Goal: Task Accomplishment & Management: Manage account settings

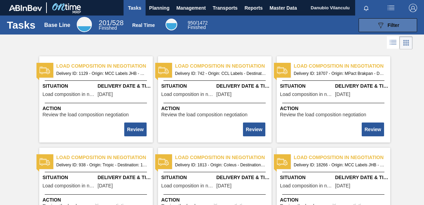
click at [388, 22] on span "Filter" at bounding box center [394, 25] width 12 height 6
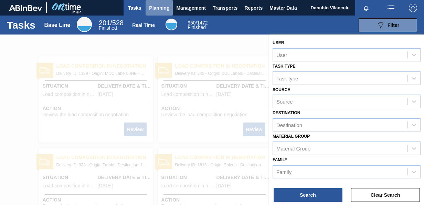
click at [162, 9] on span "Planning" at bounding box center [159, 8] width 20 height 8
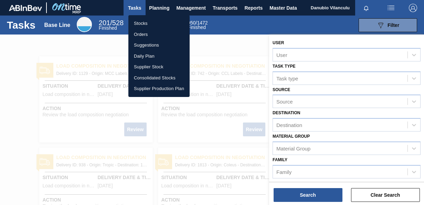
click at [153, 23] on li "Stocks" at bounding box center [158, 23] width 61 height 11
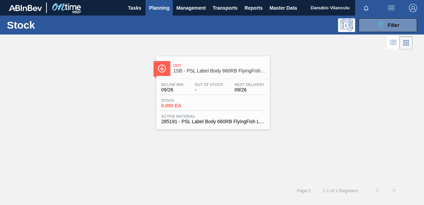
click at [229, 86] on div "Below Min 09/26 Out Of Stock - Next Delivery 09/26" at bounding box center [213, 88] width 107 height 12
click at [236, 99] on div "Stock 0.000 EA" at bounding box center [213, 104] width 107 height 12
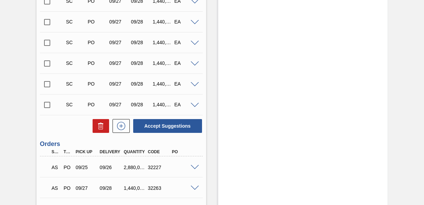
scroll to position [275, 0]
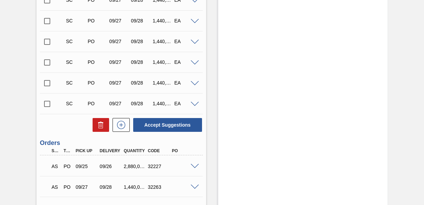
click at [66, 166] on div "PO" at bounding box center [67, 166] width 11 height 6
click at [71, 166] on div "09/25" at bounding box center [83, 166] width 24 height 6
click at [197, 164] on span at bounding box center [195, 166] width 8 height 5
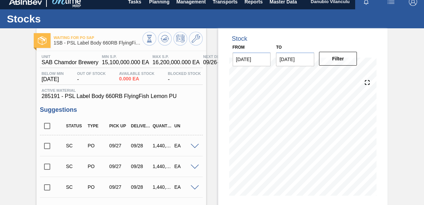
scroll to position [0, 0]
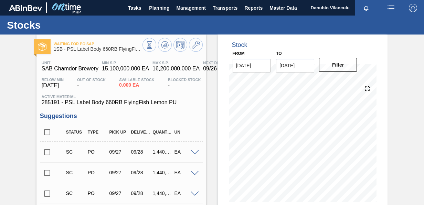
click at [418, 7] on span "button" at bounding box center [413, 8] width 17 height 8
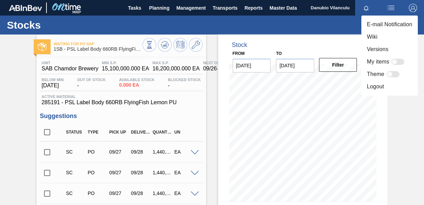
drag, startPoint x: 414, startPoint y: 131, endPoint x: 401, endPoint y: 103, distance: 30.5
click at [413, 131] on div at bounding box center [212, 102] width 424 height 205
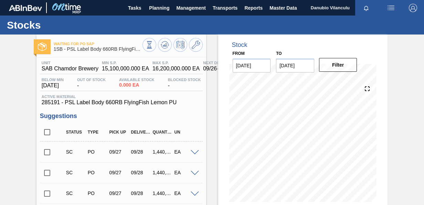
click at [338, 10] on span "Danubio Vilanculu" at bounding box center [330, 7] width 39 height 15
click at [152, 4] on span "Planning" at bounding box center [159, 8] width 20 height 8
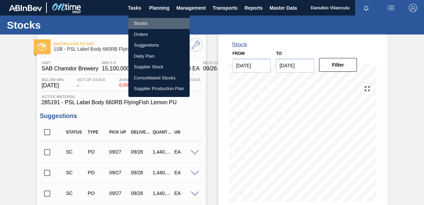
click at [146, 22] on li "Stocks" at bounding box center [158, 23] width 61 height 11
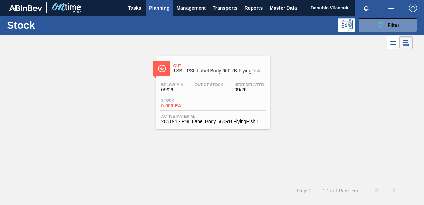
click at [222, 85] on span "Out Of Stock" at bounding box center [209, 84] width 29 height 4
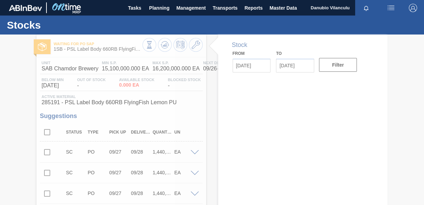
type input "[DATE]"
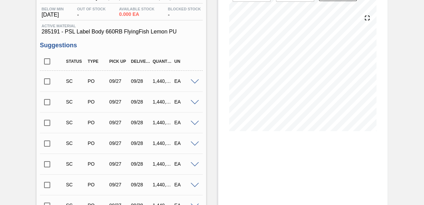
scroll to position [70, 0]
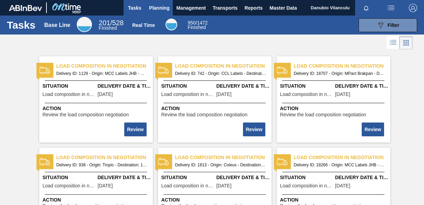
click at [153, 6] on span "Planning" at bounding box center [159, 8] width 20 height 8
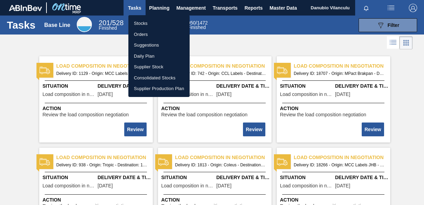
click at [156, 21] on li "Stocks" at bounding box center [158, 23] width 61 height 11
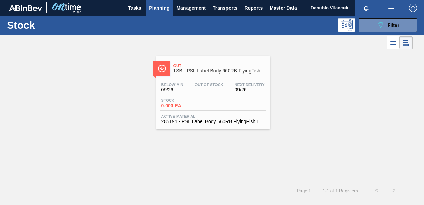
click at [222, 83] on span "Out Of Stock" at bounding box center [209, 84] width 29 height 4
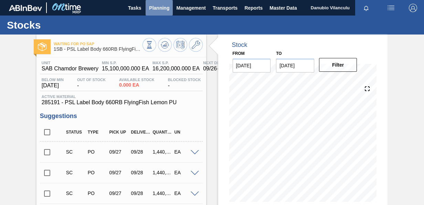
click at [148, 8] on button "Planning" at bounding box center [159, 7] width 27 height 15
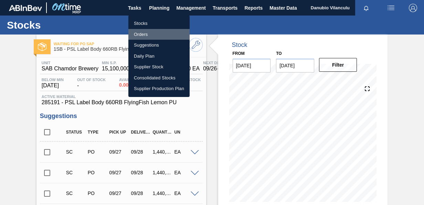
click at [152, 32] on li "Orders" at bounding box center [158, 34] width 61 height 11
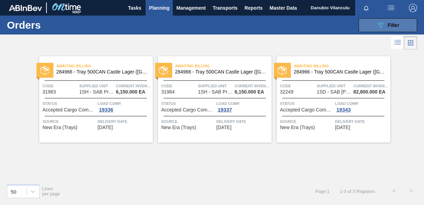
click at [367, 23] on button "089F7B8B-B2A5-4AFE-B5C0-19BA573D28AC Filter" at bounding box center [388, 25] width 59 height 14
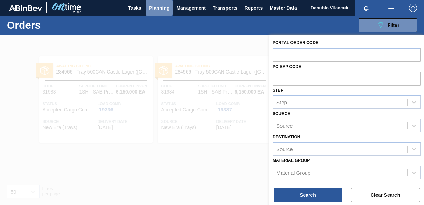
click at [160, 10] on span "Planning" at bounding box center [159, 8] width 20 height 8
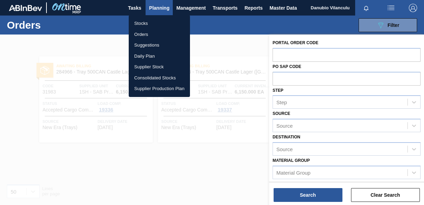
click at [158, 21] on li "Stocks" at bounding box center [159, 23] width 61 height 11
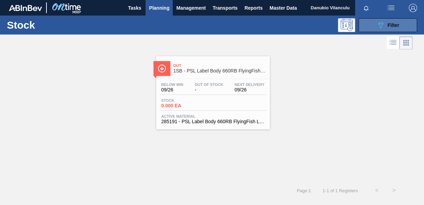
click at [386, 22] on div "089F7B8B-B2A5-4AFE-B5C0-19BA573D28AC Filter" at bounding box center [388, 25] width 23 height 8
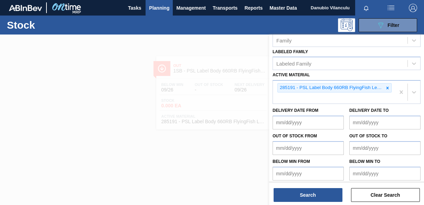
scroll to position [135, 0]
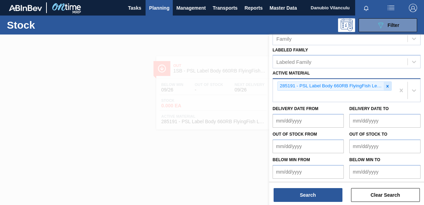
click at [388, 84] on icon at bounding box center [387, 86] width 5 height 5
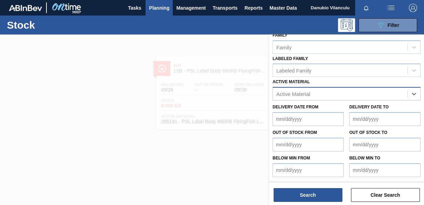
scroll to position [125, 0]
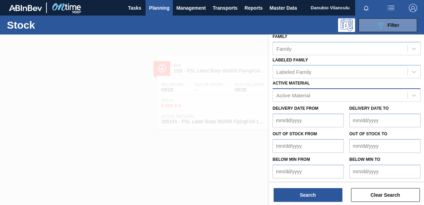
click at [107, 117] on div at bounding box center [212, 136] width 424 height 205
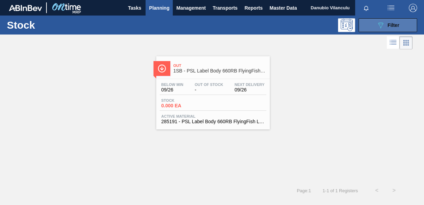
click at [388, 25] on span "Filter" at bounding box center [394, 25] width 12 height 6
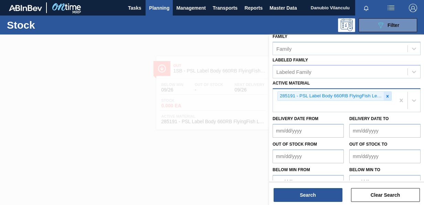
click at [388, 94] on icon at bounding box center [387, 96] width 5 height 5
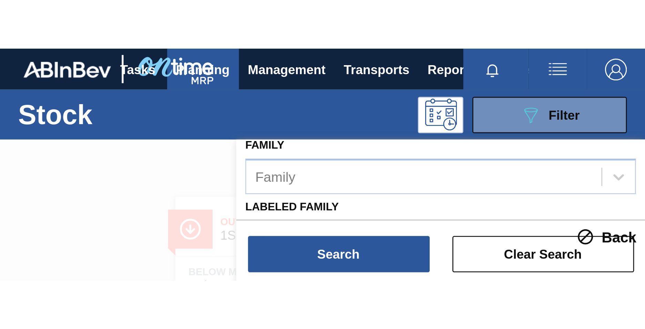
scroll to position [2, 0]
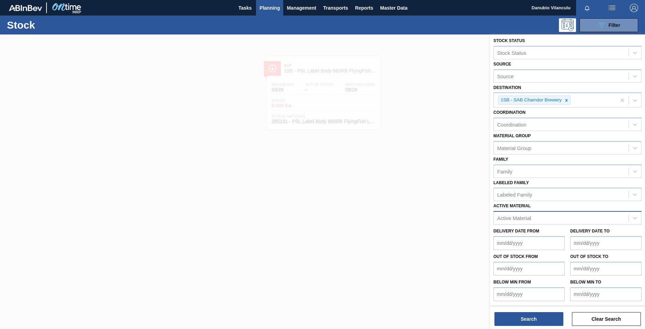
click at [424, 204] on div "Active Material" at bounding box center [567, 217] width 148 height 13
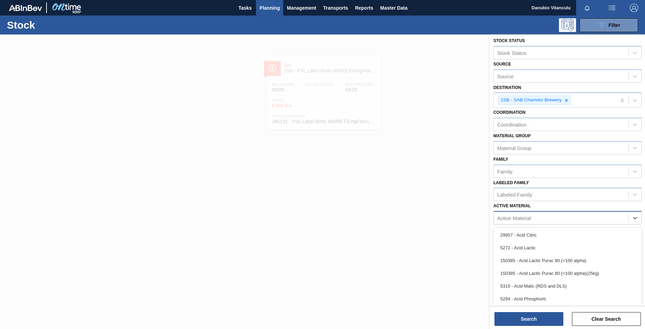
click at [424, 192] on div "Stock Status Stock Status Source Source Destination 1SB - SAB Chamdor Brewery C…" at bounding box center [567, 168] width 155 height 272
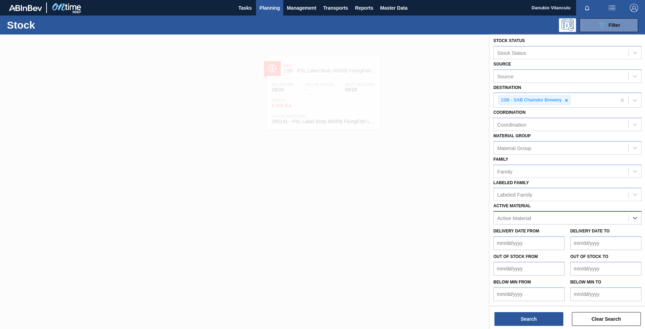
click at [424, 204] on div "option 285191 - PSL Label Body 660RB FlyingFish Lemon PU, deselected. Select is…" at bounding box center [567, 217] width 148 height 13
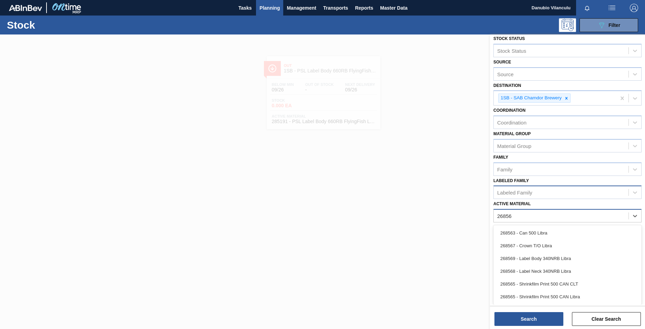
type Material "268567"
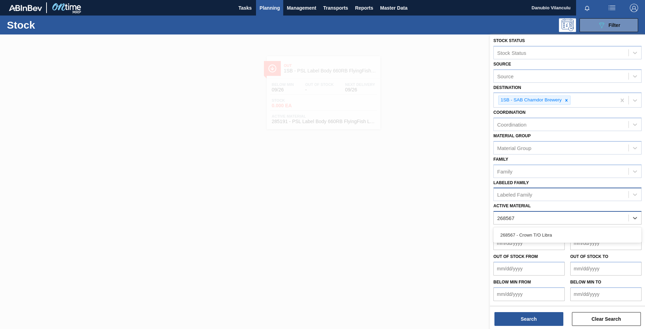
scroll to position [2, 0]
click at [424, 204] on div "268567 - Crown T/O Libra" at bounding box center [567, 234] width 148 height 13
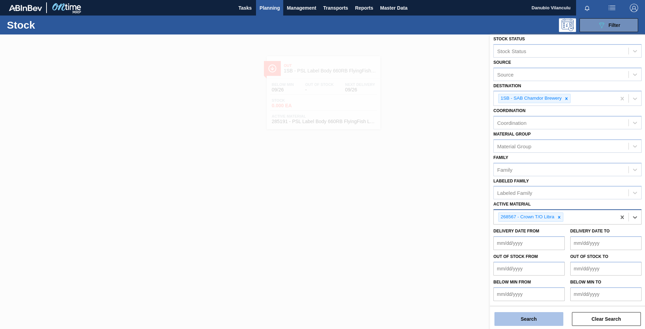
click at [424, 204] on button "Search" at bounding box center [528, 319] width 69 height 14
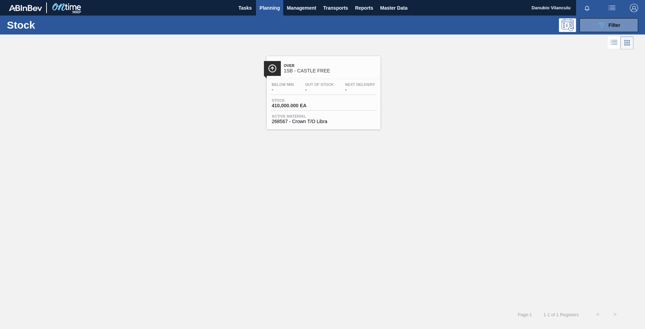
click at [309, 80] on div "Below Min - Out Of Stock - Next Delivery - Stock 410,000.000 EA Active Material…" at bounding box center [324, 102] width 114 height 47
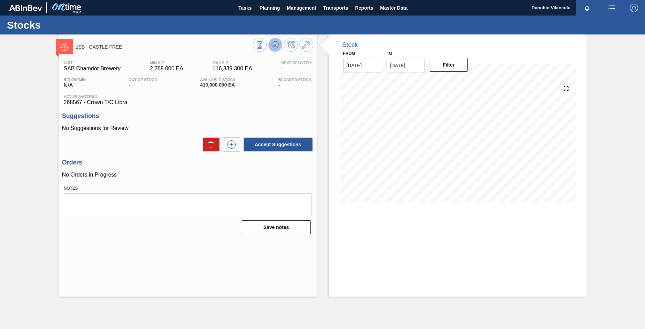
click at [276, 38] on button at bounding box center [275, 45] width 14 height 14
click at [306, 48] on icon at bounding box center [306, 45] width 8 height 8
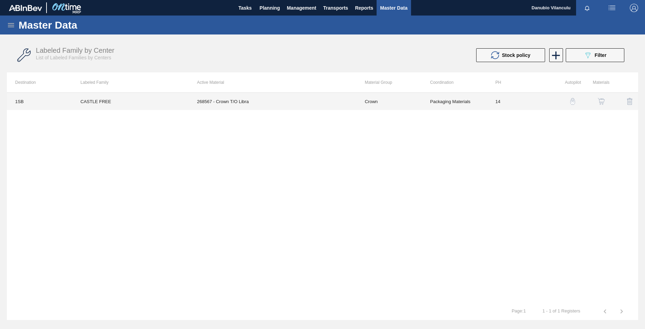
click at [230, 100] on td "268567 - Crown T/O Libra" at bounding box center [273, 101] width 168 height 17
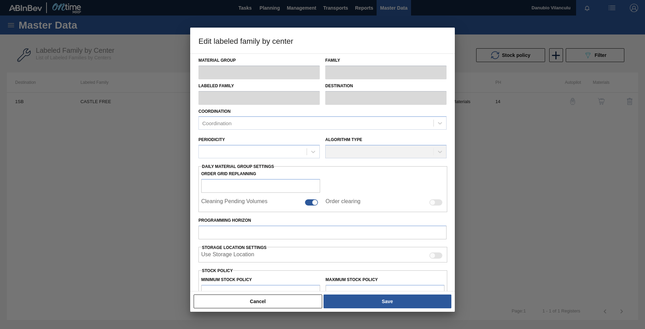
type input "Crown"
type input "TWIST OFF"
type input "CASTLE FREE"
type input "1SB - SAB Chamdor Brewery"
type input "14"
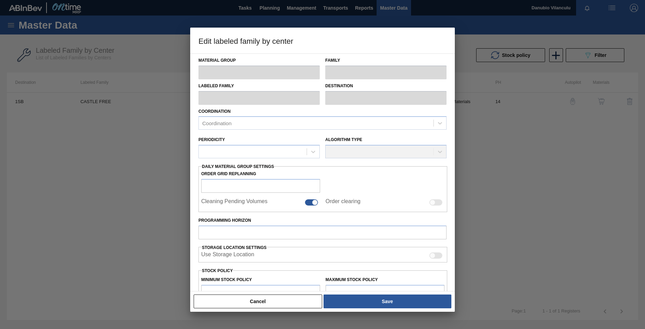
type input "2,268"
type input "116,339.3"
type input "100"
type input "116,339.300"
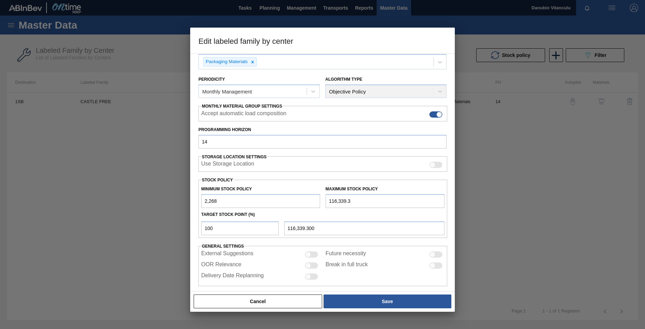
scroll to position [69, 0]
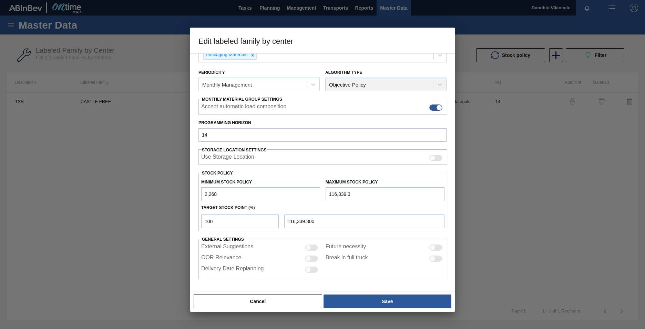
click at [226, 194] on input "2,268" at bounding box center [260, 194] width 119 height 14
drag, startPoint x: 241, startPoint y: 195, endPoint x: 178, endPoint y: 197, distance: 63.1
click at [178, 197] on div "Edit labeled family by center Material Group Crown Family TWIST OFF Labeled Fam…" at bounding box center [322, 164] width 645 height 329
type input "450,000"
click at [367, 197] on input "116,339.3" at bounding box center [384, 194] width 119 height 14
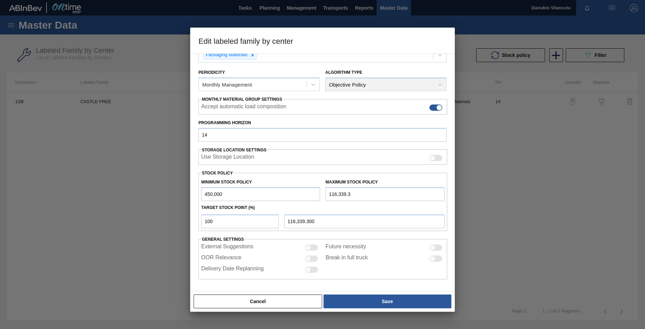
drag, startPoint x: 333, startPoint y: 197, endPoint x: 303, endPoint y: 197, distance: 30.0
click at [303, 197] on div "Minimum Stock Policy 450,000 Maximum Stock Policy 116,339.3" at bounding box center [322, 187] width 249 height 25
type input "450,000.000"
type input "9"
type input "9.000"
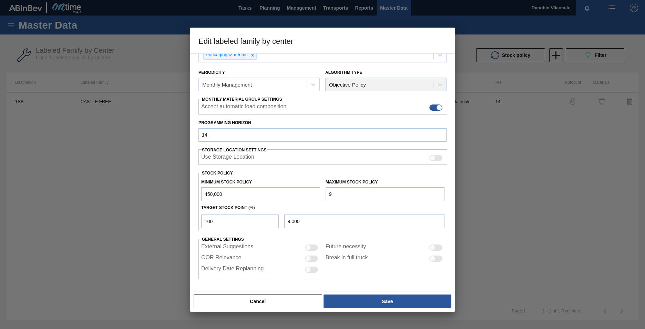
type input "90"
type input "90.000"
type input "900"
type input "900.000"
type input "9,000"
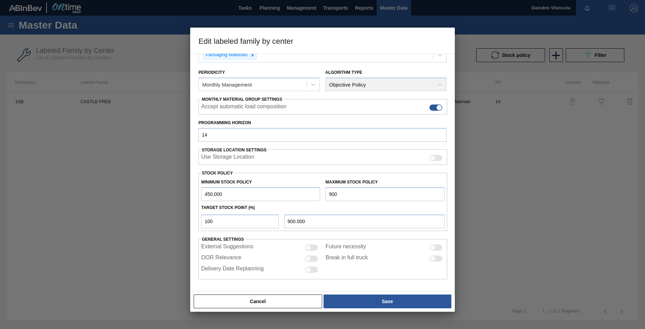
type input "9,000.000"
type input "90,000"
type input "90,000.000"
type input "900,000"
type input "900,000.000"
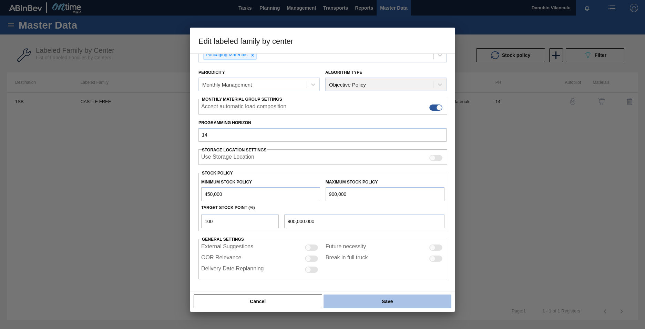
type input "900,000"
click at [390, 204] on button "Save" at bounding box center [387, 301] width 128 height 14
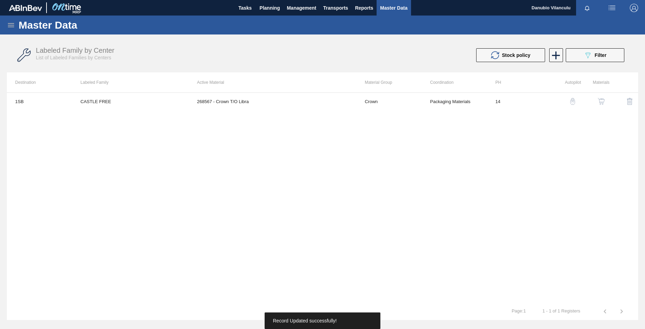
click at [424, 101] on img "button" at bounding box center [600, 101] width 7 height 7
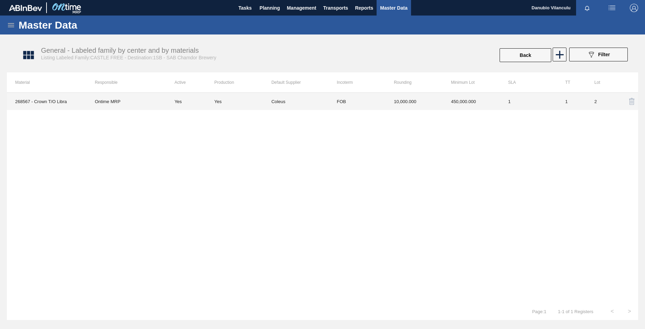
click at [293, 102] on td "Coleus" at bounding box center [299, 101] width 57 height 17
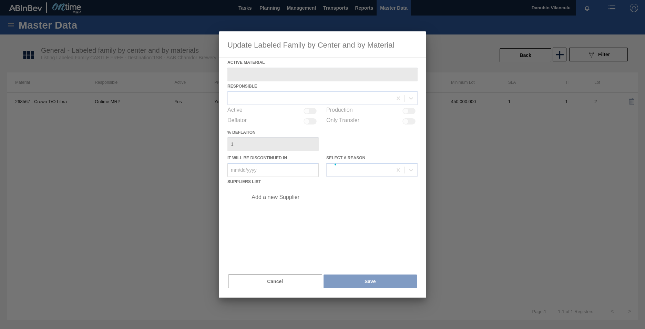
type Material "268567 - Crown T/O Libra"
checkbox input "true"
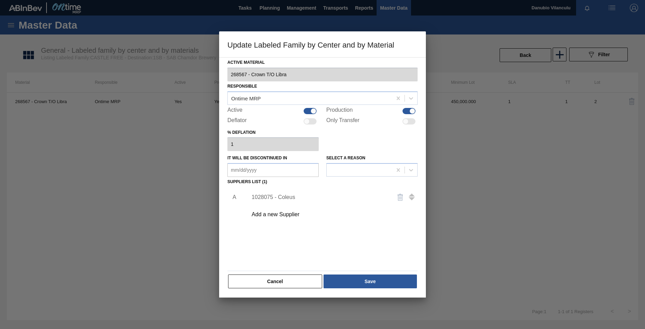
click at [293, 194] on div "1028075 - Coleus" at bounding box center [318, 197] width 135 height 6
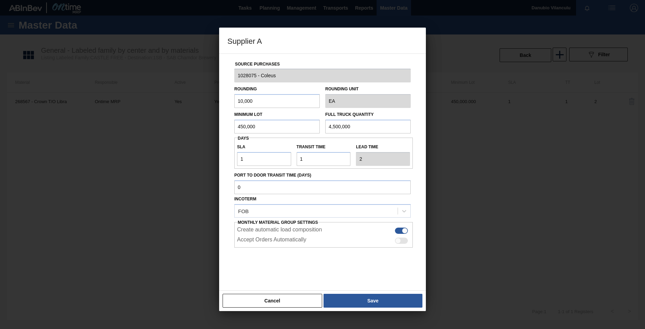
click at [360, 204] on button "Save" at bounding box center [372, 300] width 99 height 14
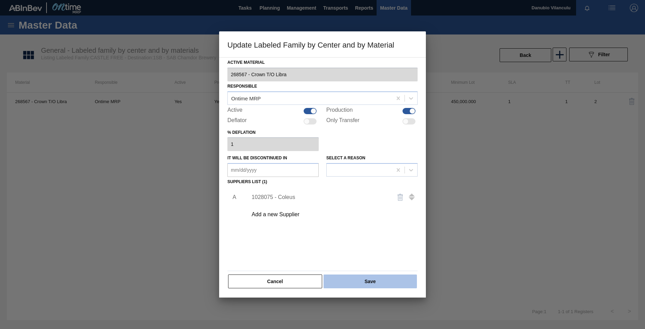
click at [359, 204] on button "Save" at bounding box center [369, 281] width 93 height 14
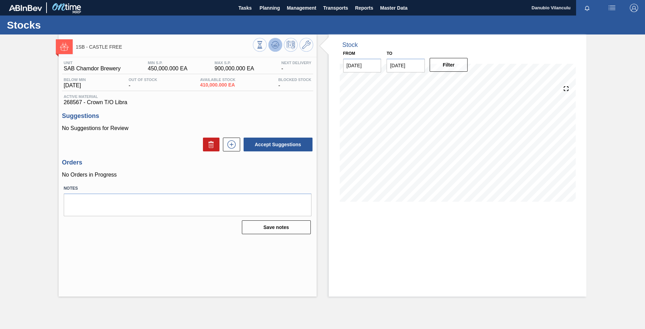
click at [278, 43] on icon at bounding box center [275, 45] width 8 height 8
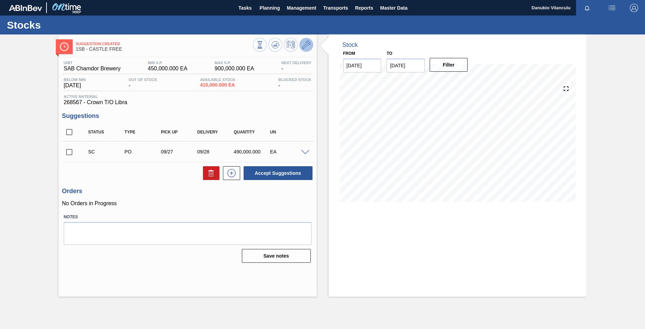
click at [305, 42] on icon at bounding box center [306, 45] width 8 height 8
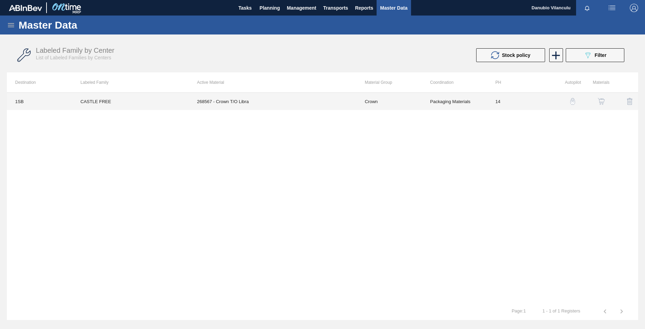
click at [350, 104] on td "268567 - Crown T/O Libra" at bounding box center [273, 101] width 168 height 17
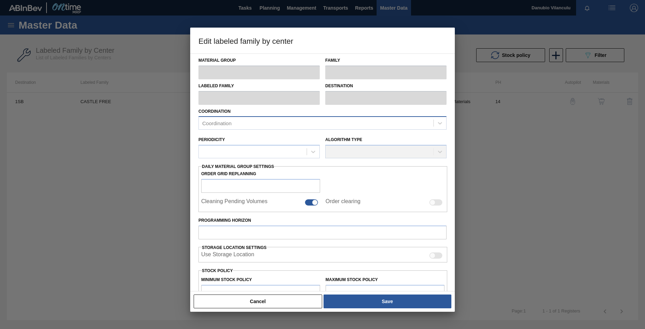
type input "Crown"
type input "TWIST OFF"
type input "CASTLE FREE"
type input "1SB - SAB Chamdor Brewery"
type input "14"
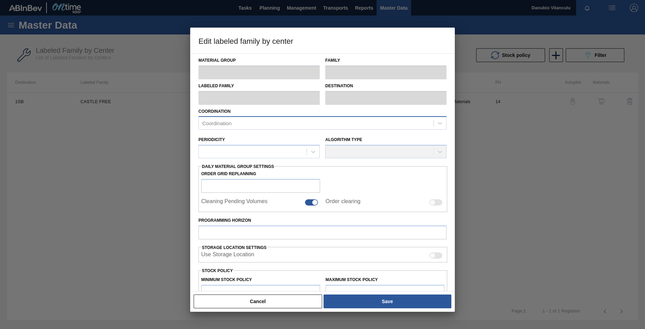
type input "450,000"
type input "900,000"
type input "100"
type input "900,000.000"
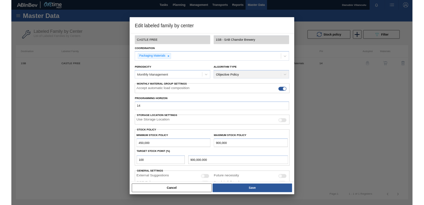
scroll to position [34, 0]
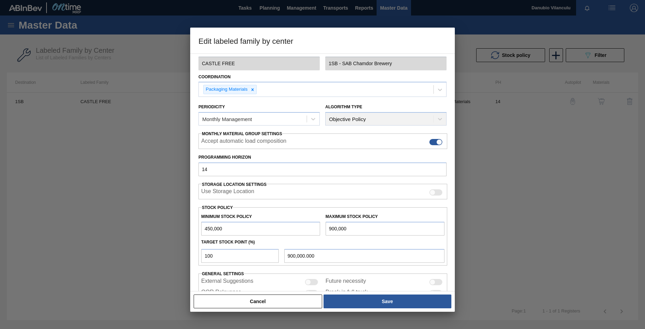
click at [424, 171] on div at bounding box center [322, 164] width 645 height 329
click at [277, 204] on button "Cancel" at bounding box center [258, 301] width 128 height 14
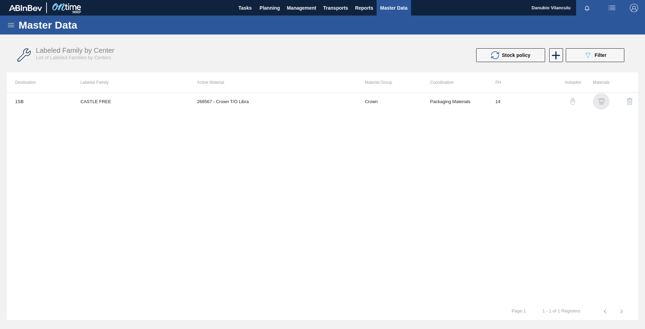
click at [424, 102] on img "button" at bounding box center [600, 101] width 7 height 7
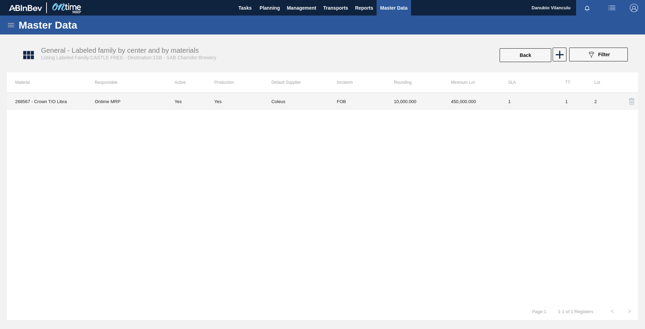
click at [424, 103] on td "450,000.000" at bounding box center [470, 101] width 57 height 17
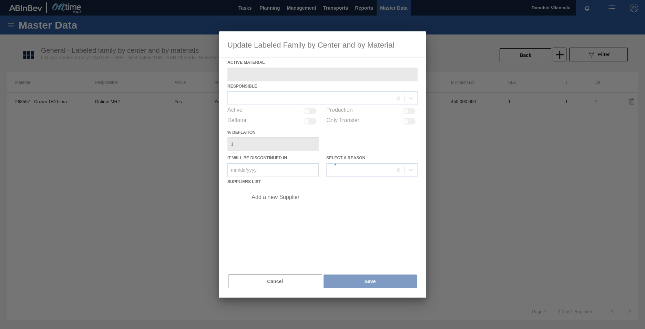
type Material "268567 - Crown T/O Libra"
checkbox input "true"
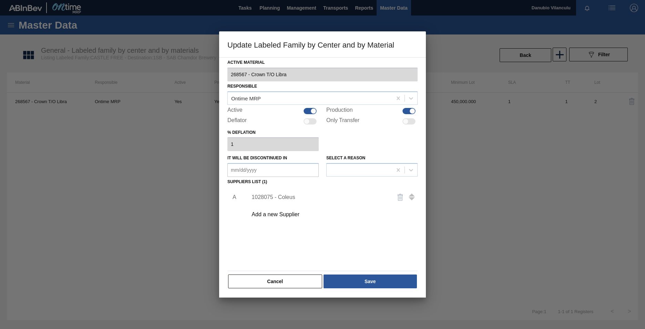
click at [292, 197] on div "1028075 - Coleus" at bounding box center [318, 197] width 135 height 6
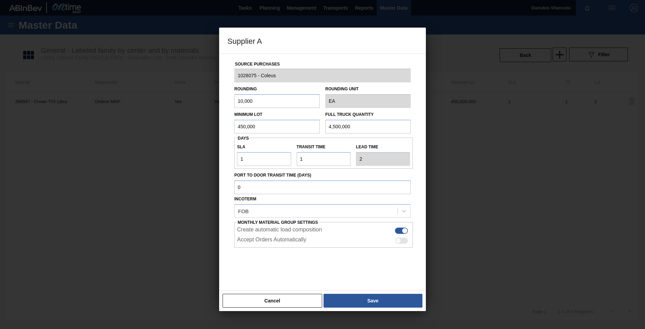
drag, startPoint x: 358, startPoint y: 125, endPoint x: 321, endPoint y: 126, distance: 37.6
click at [321, 126] on div "Minimum Lot 450,000 Full Truck Quantity 4,500,000" at bounding box center [322, 120] width 182 height 25
type input "450,000"
click at [267, 204] on button "Cancel" at bounding box center [272, 300] width 100 height 14
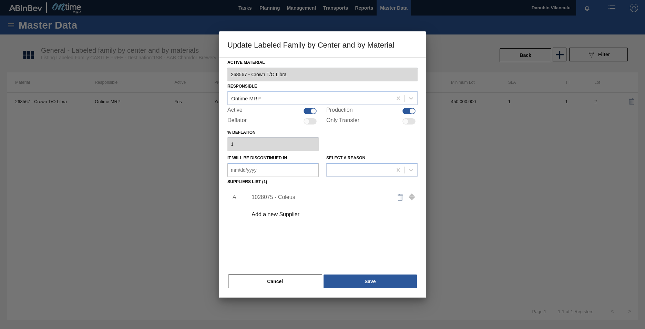
click at [296, 198] on div "1028075 - Coleus" at bounding box center [318, 197] width 135 height 6
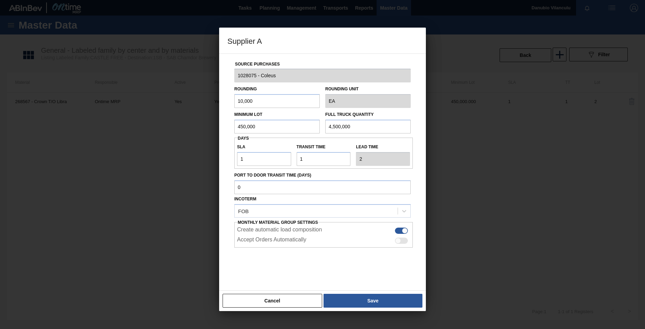
drag, startPoint x: 366, startPoint y: 128, endPoint x: 270, endPoint y: 127, distance: 96.1
click at [270, 127] on div "Minimum Lot 450,000 Full Truck Quantity 4,500,000" at bounding box center [322, 120] width 182 height 25
type input "450,000"
click at [365, 204] on button "Save" at bounding box center [372, 300] width 99 height 14
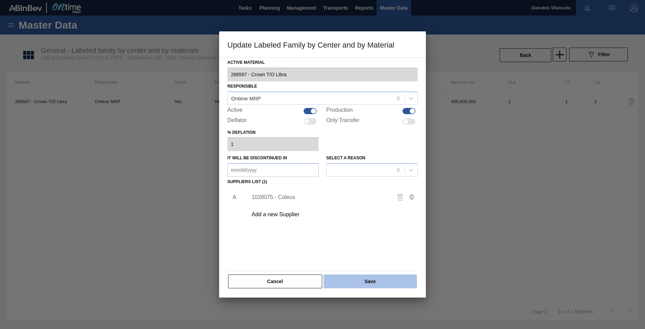
click at [367, 204] on button "Save" at bounding box center [369, 281] width 93 height 14
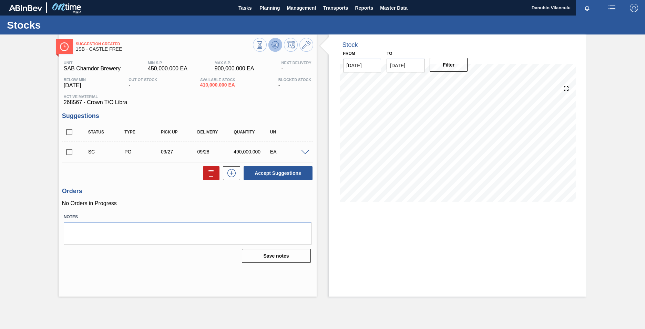
click at [274, 45] on icon at bounding box center [275, 45] width 8 height 8
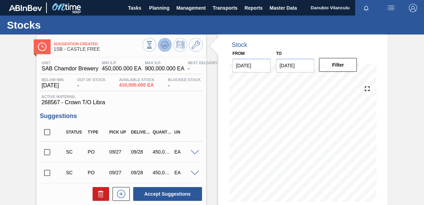
click at [167, 48] on icon at bounding box center [165, 45] width 8 height 8
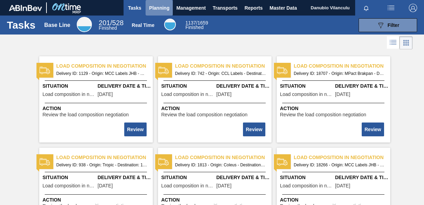
click at [161, 3] on button "Planning" at bounding box center [159, 7] width 27 height 15
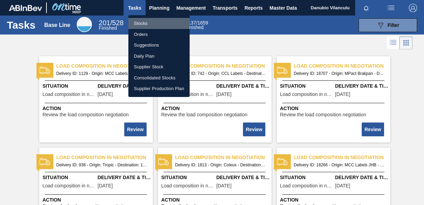
click at [158, 23] on li "Stocks" at bounding box center [158, 23] width 61 height 11
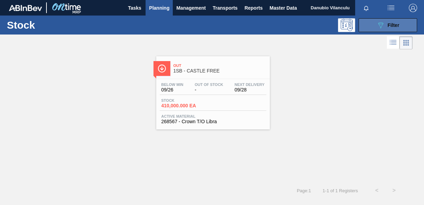
click at [377, 23] on icon "089F7B8B-B2A5-4AFE-B5C0-19BA573D28AC" at bounding box center [381, 25] width 8 height 8
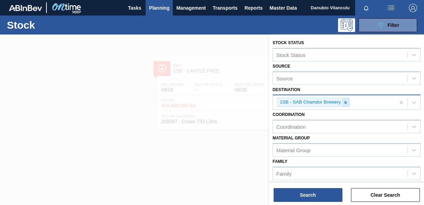
click at [347, 101] on icon at bounding box center [345, 102] width 5 height 5
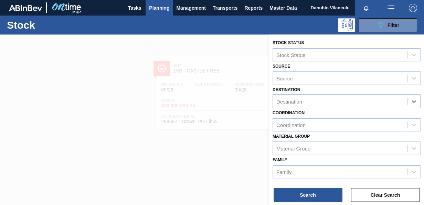
click at [241, 157] on div at bounding box center [212, 136] width 424 height 205
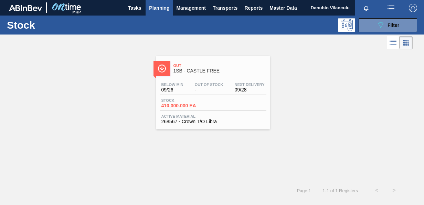
click at [231, 94] on div "Below Min 09/26 Out Of Stock - Next Delivery 09/28" at bounding box center [213, 88] width 107 height 12
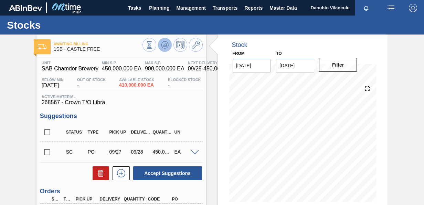
click at [168, 47] on icon at bounding box center [165, 45] width 8 height 8
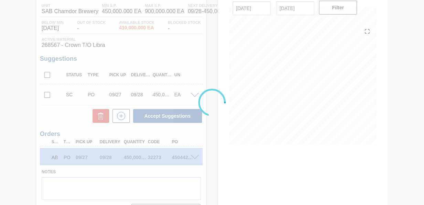
scroll to position [67, 0]
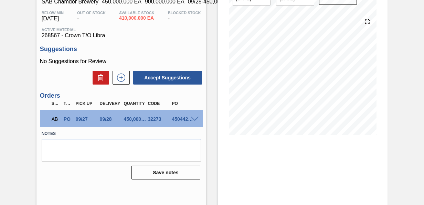
drag, startPoint x: 423, startPoint y: 130, endPoint x: 424, endPoint y: 68, distance: 62.3
click at [424, 68] on main "Tasks Planning Management Transports Reports Master Data Danubio Vilanculu Mark…" at bounding box center [212, 102] width 424 height 205
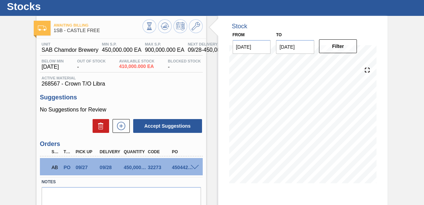
scroll to position [0, 0]
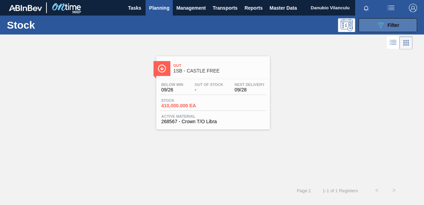
click at [381, 21] on icon "089F7B8B-B2A5-4AFE-B5C0-19BA573D28AC" at bounding box center [381, 25] width 8 height 8
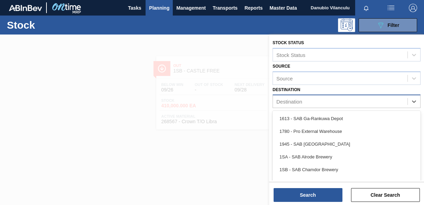
click at [323, 101] on div "Destination" at bounding box center [340, 101] width 135 height 10
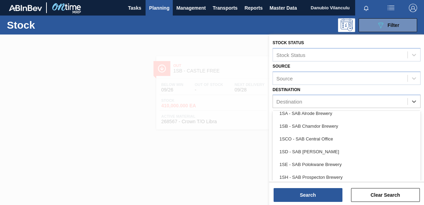
scroll to position [51, 0]
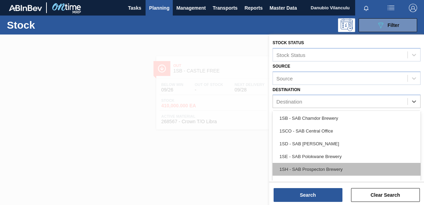
click at [344, 170] on div "1SH - SAB Prospecton Brewery" at bounding box center [347, 169] width 148 height 13
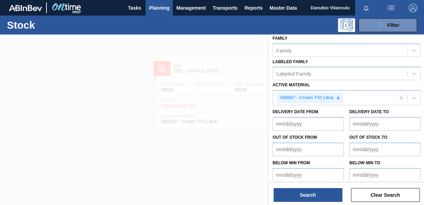
scroll to position [124, 0]
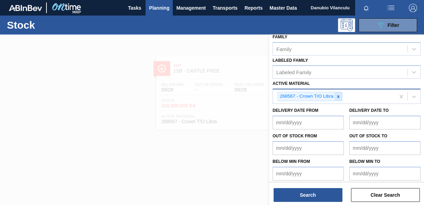
click at [337, 96] on icon at bounding box center [338, 96] width 2 height 2
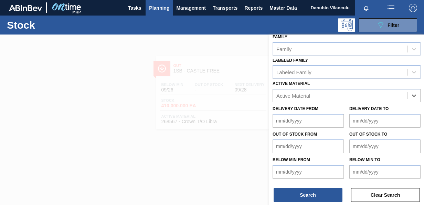
paste Material "5292"
type Material "5292"
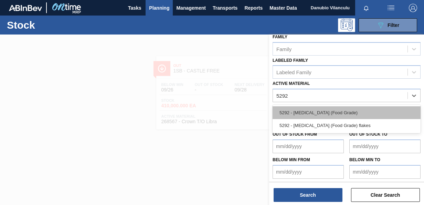
click at [313, 110] on div "5292 - [MEDICAL_DATA] (Food Grade)" at bounding box center [347, 112] width 148 height 13
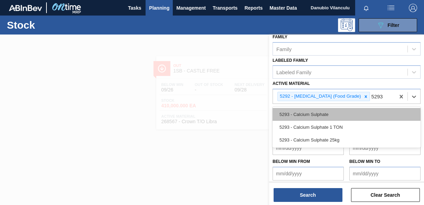
type Material "5293"
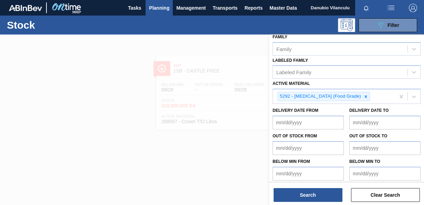
drag, startPoint x: 332, startPoint y: 108, endPoint x: 208, endPoint y: 53, distance: 135.7
click at [208, 53] on div at bounding box center [212, 136] width 424 height 205
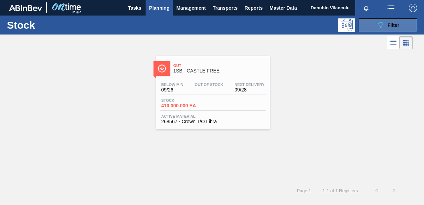
click at [396, 21] on div "089F7B8B-B2A5-4AFE-B5C0-19BA573D28AC Filter" at bounding box center [388, 25] width 23 height 8
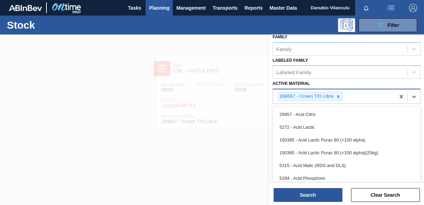
click at [351, 94] on div "268567 - Crown T/O Libra" at bounding box center [334, 96] width 122 height 14
click at [340, 94] on icon at bounding box center [338, 96] width 5 height 5
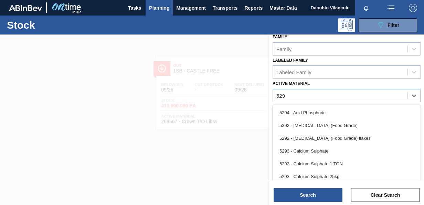
type Material "5292"
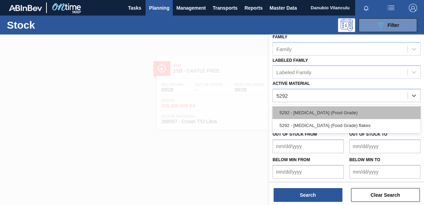
click at [335, 112] on div "5292 - [MEDICAL_DATA] (Food Grade)" at bounding box center [347, 112] width 148 height 13
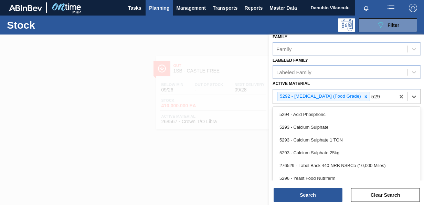
type Material "5293"
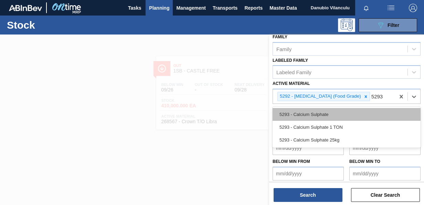
click at [342, 109] on div "5293 - Calcium Sulphate" at bounding box center [347, 114] width 148 height 13
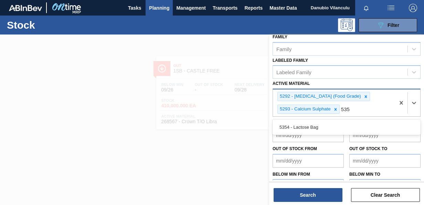
type Material "5354"
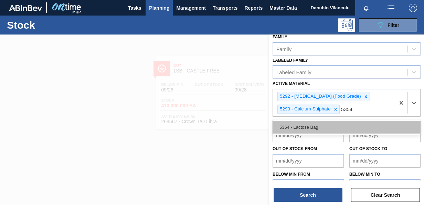
click at [334, 125] on div "5354 - Lactose Bag" at bounding box center [347, 127] width 148 height 13
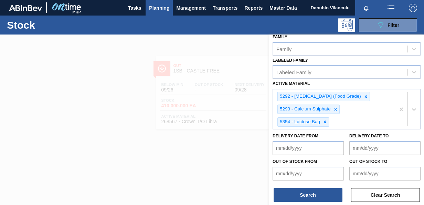
drag, startPoint x: 422, startPoint y: 116, endPoint x: 424, endPoint y: 103, distance: 13.2
click at [424, 103] on div "Stock Status Stock Status Source Source Destination 1SB - SAB Chamdor Brewery C…" at bounding box center [346, 107] width 155 height 146
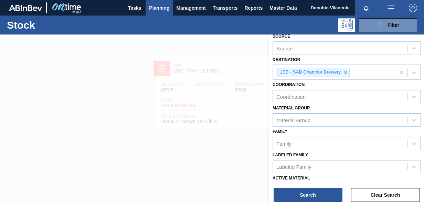
scroll to position [25, 0]
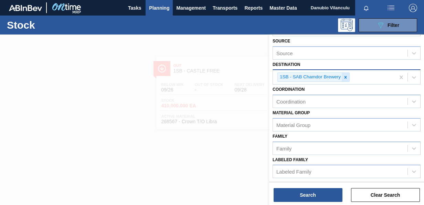
click at [346, 75] on icon at bounding box center [345, 77] width 5 height 5
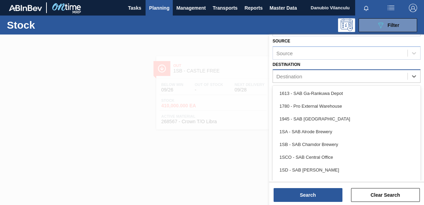
click at [357, 75] on div "Destination" at bounding box center [340, 76] width 135 height 10
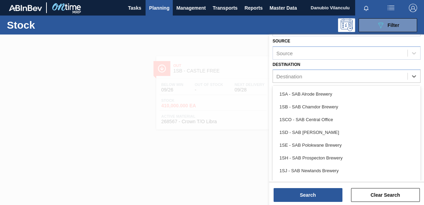
scroll to position [39, 0]
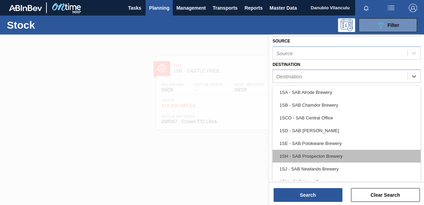
click at [344, 151] on div "1SH - SAB Prospecton Brewery" at bounding box center [347, 155] width 148 height 13
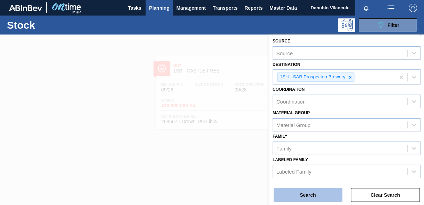
click at [296, 195] on button "Search" at bounding box center [308, 195] width 69 height 14
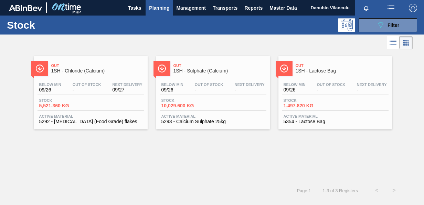
click at [326, 110] on div "Stock 1,497.820 KG" at bounding box center [335, 104] width 107 height 12
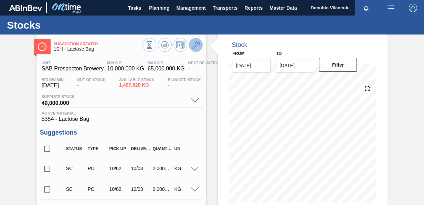
click at [195, 43] on icon at bounding box center [196, 45] width 8 height 8
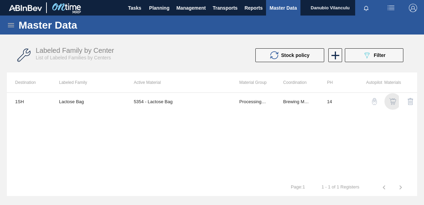
click at [393, 103] on img "button" at bounding box center [392, 101] width 7 height 7
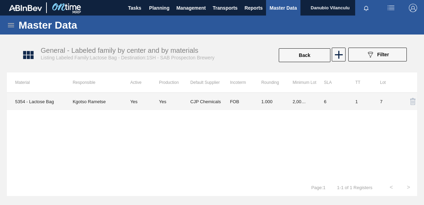
click at [244, 97] on td "FOB" at bounding box center [237, 101] width 31 height 17
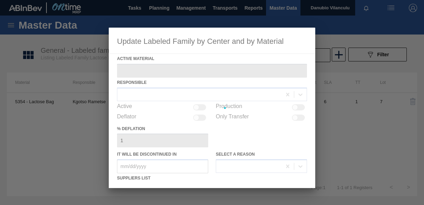
type Material "5354 - Lactose Bag"
checkbox input "true"
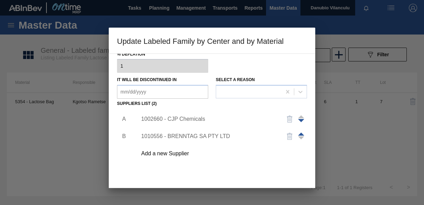
scroll to position [74, 0]
click at [212, 121] on div "1002660 - CJP Chemicals" at bounding box center [208, 119] width 135 height 6
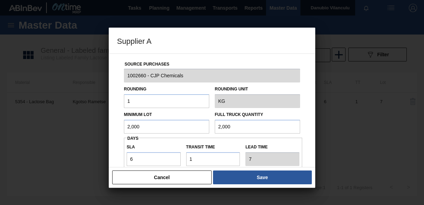
click at [129, 127] on input "2,000" at bounding box center [166, 126] width 85 height 14
type input "3,000"
click at [219, 125] on input "2,000" at bounding box center [257, 126] width 85 height 14
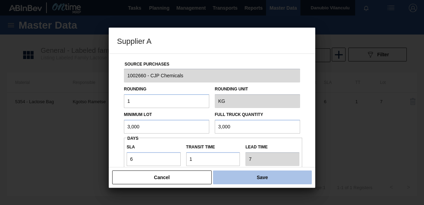
type input "3,000"
click at [262, 179] on button "Save" at bounding box center [262, 177] width 99 height 14
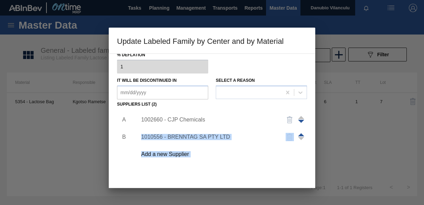
drag, startPoint x: 314, startPoint y: 123, endPoint x: 318, endPoint y: 160, distance: 37.4
click at [318, 160] on div "Update Labeled Family by Center and by Material Active Material 5354 - Lactose …" at bounding box center [212, 102] width 424 height 205
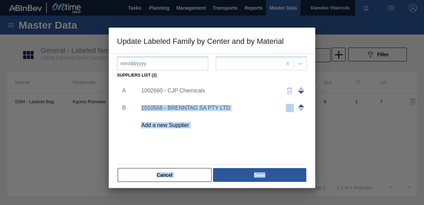
scroll to position [105, 0]
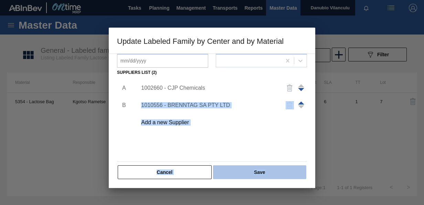
click at [260, 173] on button "Save" at bounding box center [259, 172] width 93 height 14
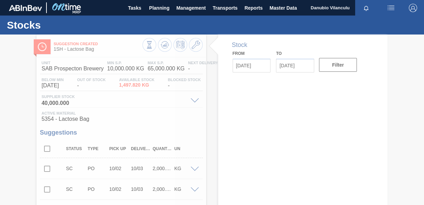
type input "[DATE]"
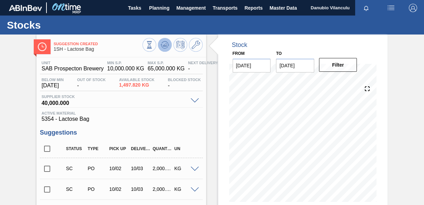
click at [163, 47] on icon at bounding box center [165, 45] width 8 height 8
drag, startPoint x: 424, startPoint y: 41, endPoint x: 424, endPoint y: 44, distance: 3.5
click at [424, 44] on main "Tasks Planning Management Transports Reports Master Data Danubio Vilanculu Mark…" at bounding box center [212, 102] width 424 height 205
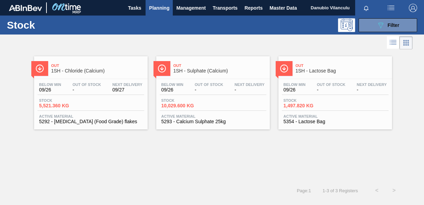
click at [120, 86] on span "Next Delivery" at bounding box center [128, 84] width 30 height 4
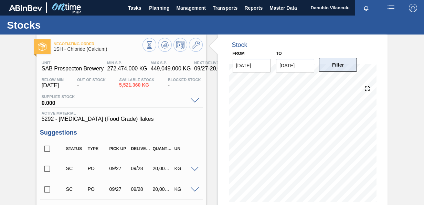
click at [328, 64] on button "Filter" at bounding box center [338, 65] width 38 height 14
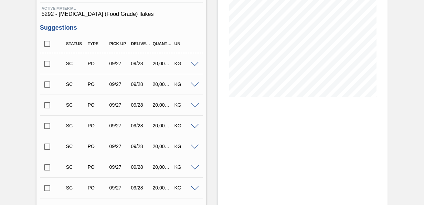
scroll to position [109, 0]
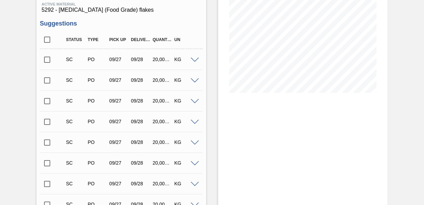
click at [192, 58] on span at bounding box center [195, 60] width 8 height 5
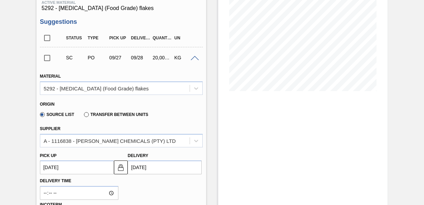
scroll to position [123, 0]
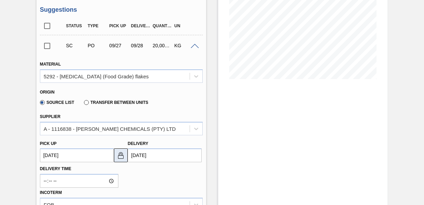
click at [121, 157] on img at bounding box center [121, 155] width 8 height 8
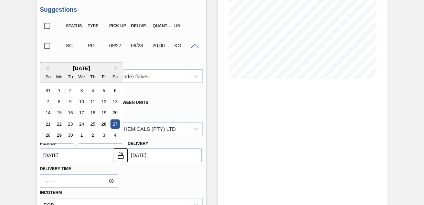
click at [80, 158] on up3253099433 "[DATE]" at bounding box center [77, 155] width 74 height 14
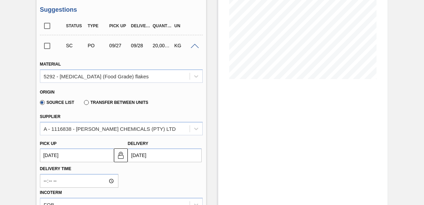
click at [54, 156] on up3253099433 "[DATE]" at bounding box center [77, 155] width 74 height 14
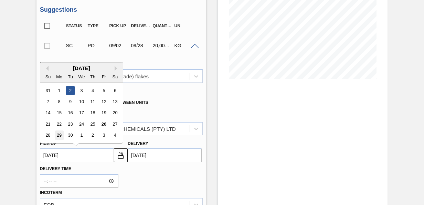
click at [61, 134] on div "29" at bounding box center [58, 135] width 9 height 9
type up3253099433 "[DATE]"
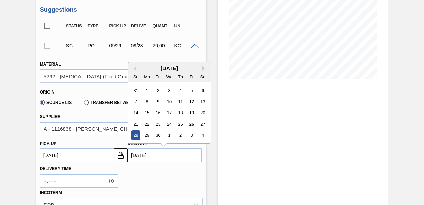
click at [150, 159] on input "[DATE]" at bounding box center [165, 155] width 74 height 14
click at [158, 137] on div "30" at bounding box center [158, 135] width 9 height 9
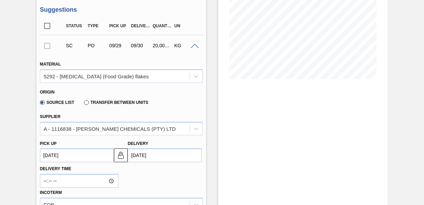
type input "[DATE]"
click at [123, 159] on img at bounding box center [121, 155] width 8 height 8
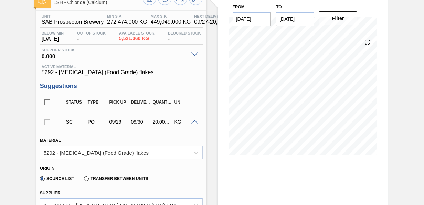
scroll to position [52, 0]
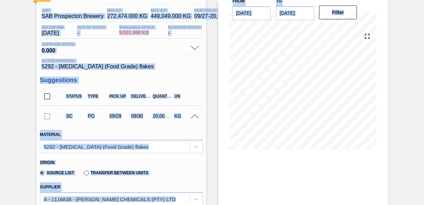
drag, startPoint x: 423, startPoint y: 23, endPoint x: 425, endPoint y: 19, distance: 5.1
click at [424, 0] on html "Tasks Planning Management Transports Reports Master Data Danubio Vilanculu Mark…" at bounding box center [212, 0] width 424 height 0
drag, startPoint x: 425, startPoint y: 19, endPoint x: 397, endPoint y: 58, distance: 48.0
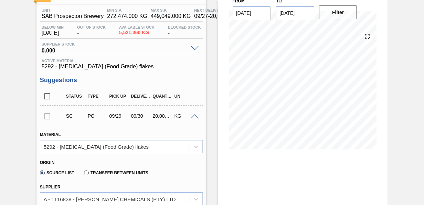
scroll to position [0, 0]
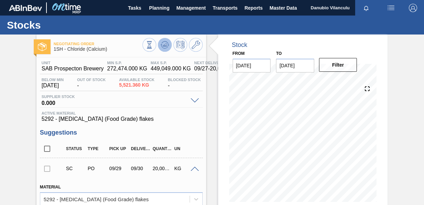
click at [164, 41] on icon at bounding box center [165, 45] width 8 height 8
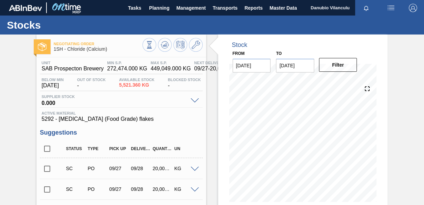
click at [424, 37] on main "Tasks Planning Management Transports Reports Master Data Danubio Vilanculu Mark…" at bounding box center [212, 102] width 424 height 205
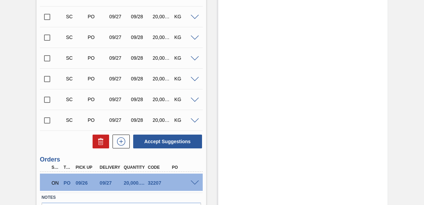
scroll to position [527, 0]
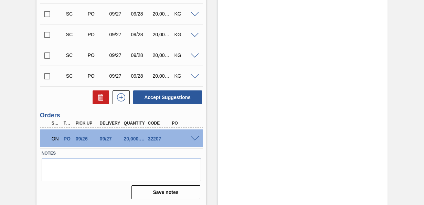
click at [194, 137] on span at bounding box center [195, 138] width 8 height 5
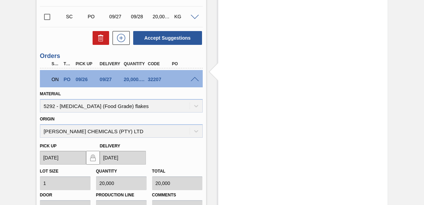
scroll to position [586, 0]
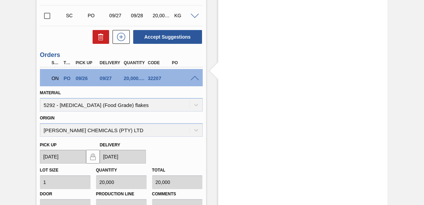
click at [194, 78] on span at bounding box center [195, 78] width 8 height 5
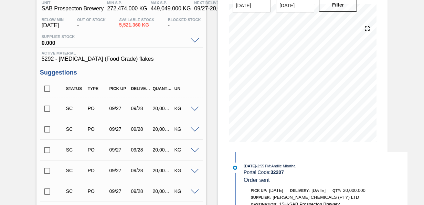
scroll to position [32, 0]
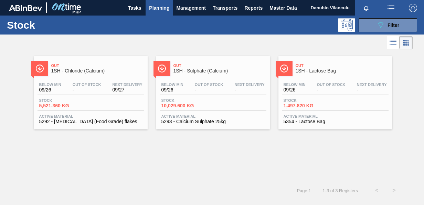
click at [100, 76] on div "Out 1SH - Chloride (Calcium)" at bounding box center [97, 68] width 93 height 15
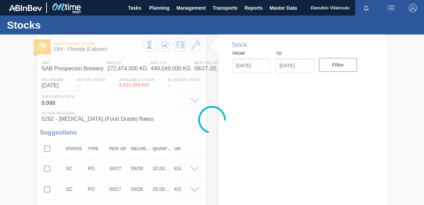
type input "[DATE]"
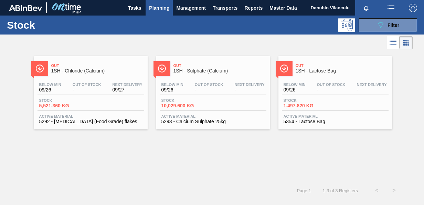
click at [60, 94] on div "Below Min 09/26 Out Of Stock - Next Delivery 09/27 Stock 5,521.360 KG Active Ma…" at bounding box center [91, 102] width 114 height 47
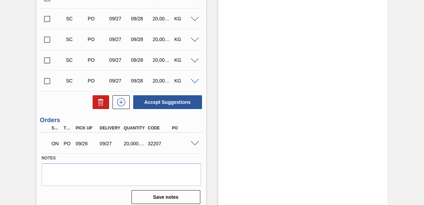
scroll to position [527, 0]
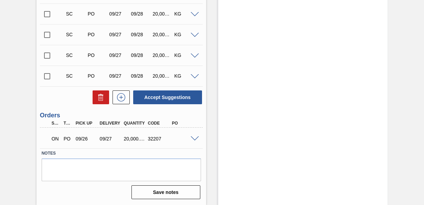
click at [196, 138] on span at bounding box center [195, 138] width 8 height 5
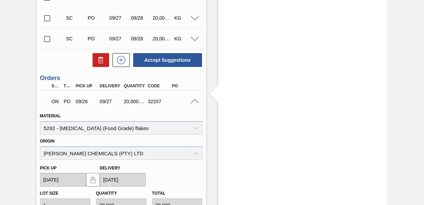
scroll to position [630, 0]
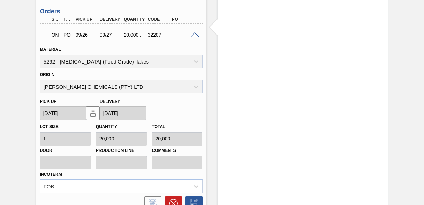
click at [196, 32] on div at bounding box center [196, 34] width 14 height 5
click at [194, 33] on span at bounding box center [195, 34] width 8 height 5
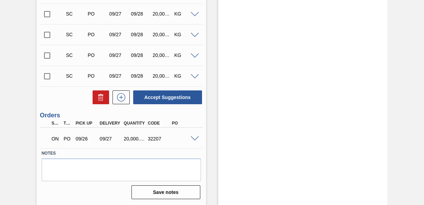
scroll to position [527, 0]
click at [191, 134] on div "ON PO 09/26 09/27 20,000.000 32207" at bounding box center [121, 137] width 163 height 17
click at [193, 139] on span at bounding box center [195, 138] width 8 height 5
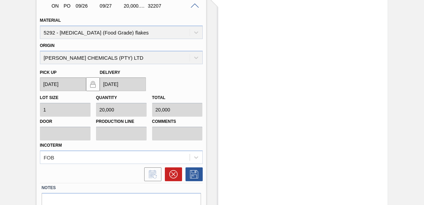
scroll to position [590, 0]
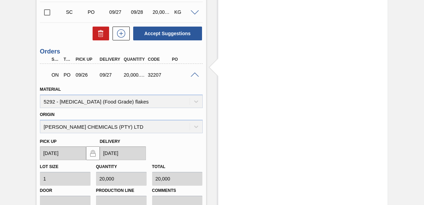
click at [197, 73] on span at bounding box center [195, 74] width 8 height 5
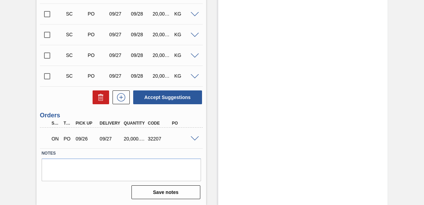
scroll to position [527, 0]
click at [194, 137] on span at bounding box center [195, 138] width 8 height 5
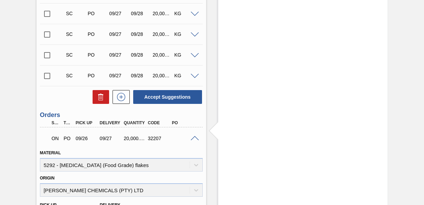
scroll to position [590, 0]
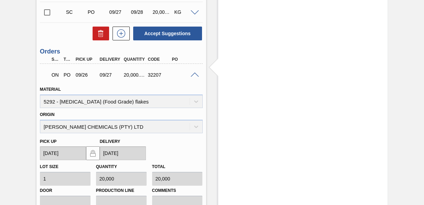
click at [196, 73] on span at bounding box center [195, 74] width 8 height 5
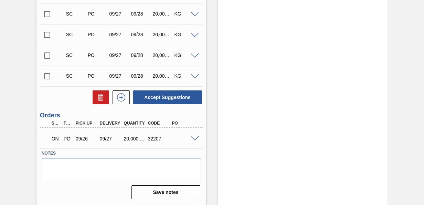
click at [193, 140] on span at bounding box center [195, 138] width 8 height 5
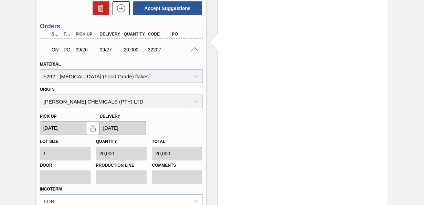
scroll to position [590, 0]
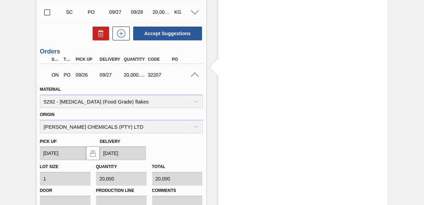
click at [195, 74] on span at bounding box center [195, 74] width 8 height 5
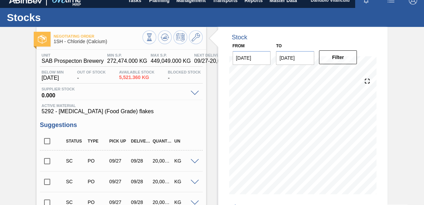
scroll to position [0, 0]
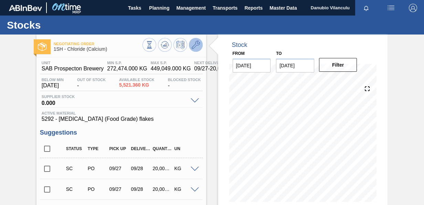
click at [195, 42] on icon at bounding box center [196, 45] width 8 height 8
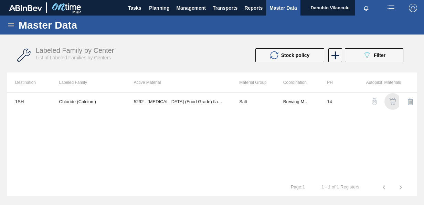
click at [393, 101] on img "button" at bounding box center [392, 101] width 7 height 7
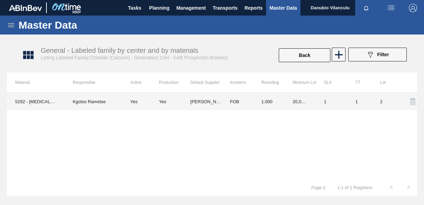
click at [276, 98] on td "1.000" at bounding box center [268, 101] width 31 height 17
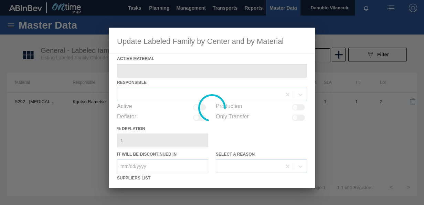
type Material "5292 - [MEDICAL_DATA] (Food Grade) flakes"
checkbox input "true"
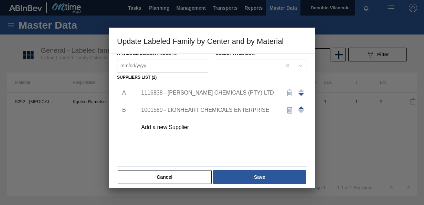
scroll to position [105, 0]
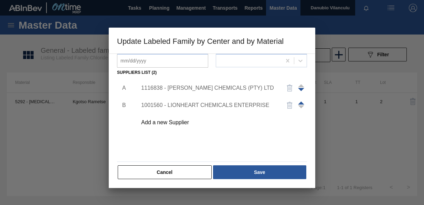
click at [224, 86] on div "1116838 - [PERSON_NAME] CHEMICALS (PTY) LTD" at bounding box center [208, 88] width 135 height 6
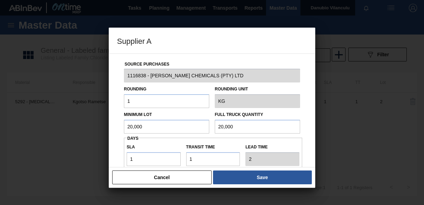
scroll to position [34, 0]
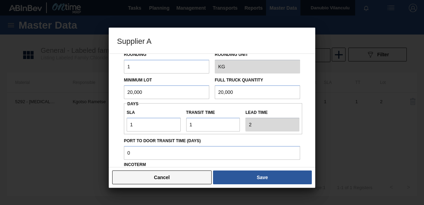
click at [179, 179] on button "Cancel" at bounding box center [162, 177] width 100 height 14
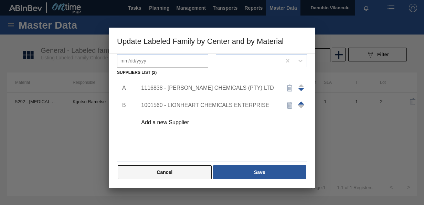
click at [176, 174] on button "Cancel" at bounding box center [165, 172] width 94 height 14
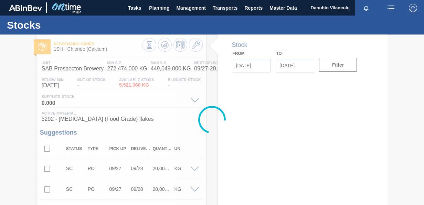
type input "[DATE]"
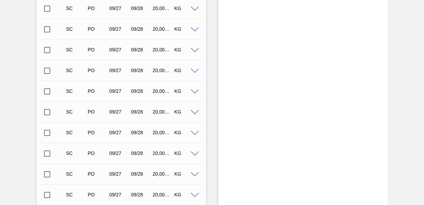
scroll to position [482, 0]
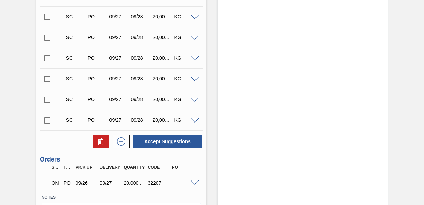
click at [194, 183] on span at bounding box center [195, 182] width 8 height 5
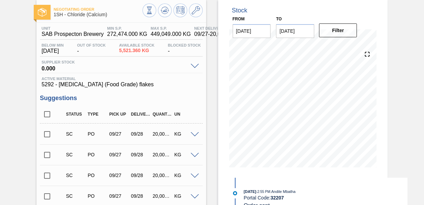
scroll to position [0, 0]
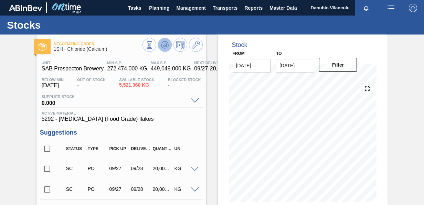
click at [170, 45] on button at bounding box center [165, 45] width 14 height 14
click at [195, 44] on icon at bounding box center [196, 45] width 8 height 8
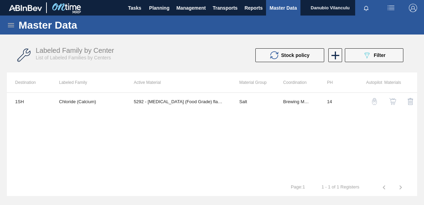
click at [393, 100] on img "button" at bounding box center [392, 101] width 7 height 7
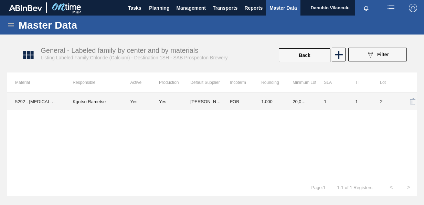
click at [178, 102] on div "Yes" at bounding box center [174, 101] width 31 height 5
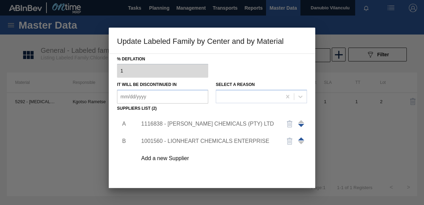
scroll to position [71, 0]
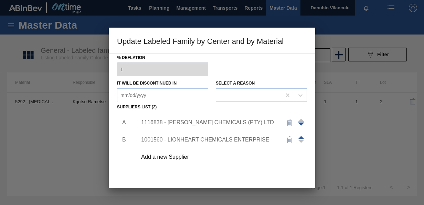
click at [196, 121] on div "1116838 - [PERSON_NAME] CHEMICALS (PTY) LTD" at bounding box center [208, 122] width 135 height 6
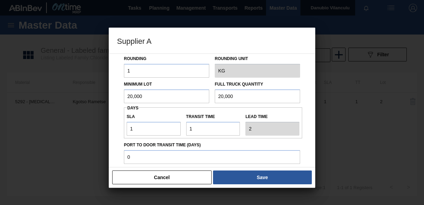
scroll to position [34, 0]
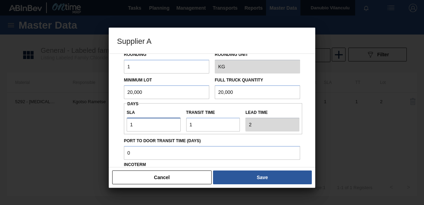
click at [144, 125] on input "1" at bounding box center [154, 124] width 54 height 14
type input "NaN"
type input "2"
type input "3"
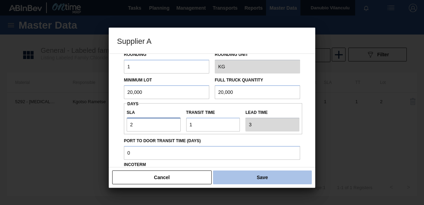
type input "2"
click at [281, 176] on button "Save" at bounding box center [262, 177] width 99 height 14
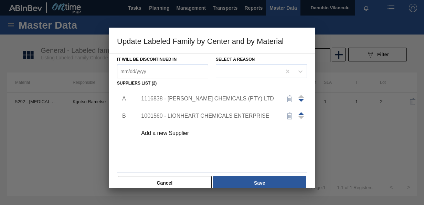
scroll to position [105, 0]
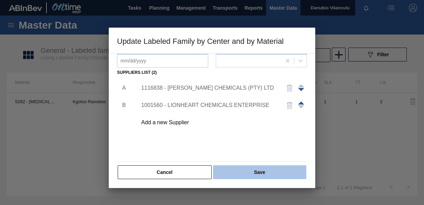
click at [263, 171] on button "Save" at bounding box center [259, 172] width 93 height 14
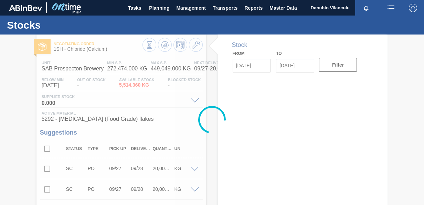
type input "[DATE]"
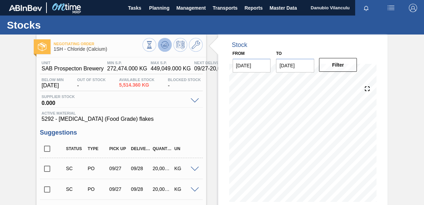
click at [161, 45] on icon at bounding box center [161, 44] width 1 height 1
click at [162, 45] on icon at bounding box center [165, 45] width 8 height 8
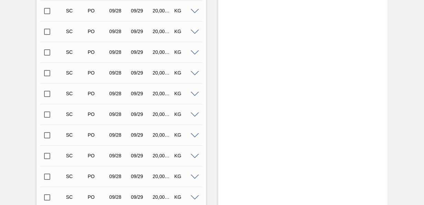
scroll to position [492, 0]
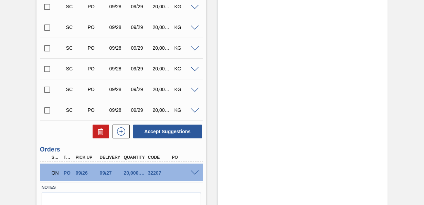
click at [193, 173] on span at bounding box center [195, 172] width 8 height 5
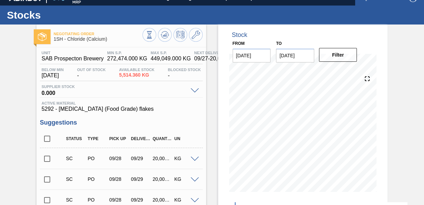
scroll to position [0, 0]
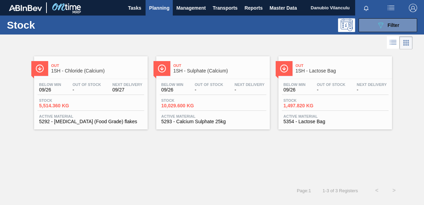
click at [203, 94] on div "Below Min 09/26 Out Of Stock - Next Delivery -" at bounding box center [213, 88] width 107 height 12
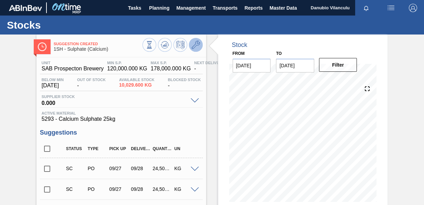
click at [198, 44] on icon at bounding box center [196, 45] width 8 height 8
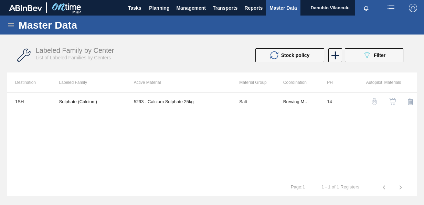
click at [392, 102] on img "button" at bounding box center [392, 101] width 7 height 7
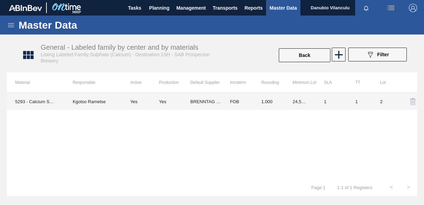
click at [289, 100] on td "24,500.000" at bounding box center [299, 101] width 31 height 17
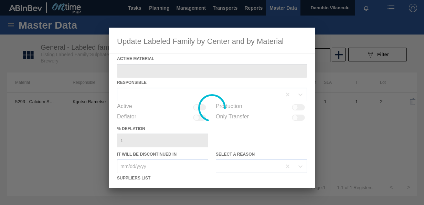
type Material "5293 - Calcium Sulphate 25kg"
checkbox input "true"
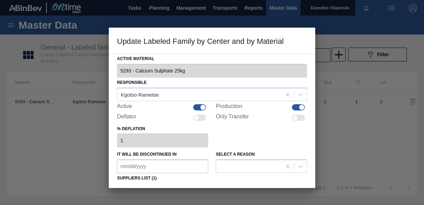
scroll to position [69, 0]
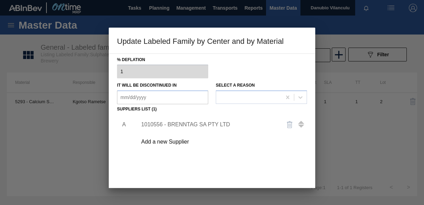
click at [194, 125] on div "1010556 - BRENNTAG SA PTY LTD" at bounding box center [208, 124] width 135 height 6
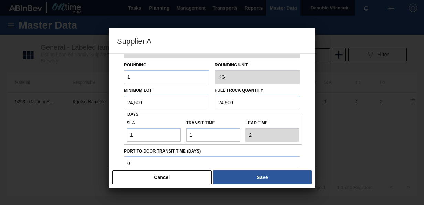
scroll to position [34, 0]
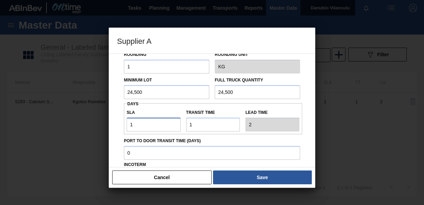
click at [166, 121] on input "1" at bounding box center [154, 124] width 54 height 14
type input "NaN"
type input "4"
type input "5"
type input "4"
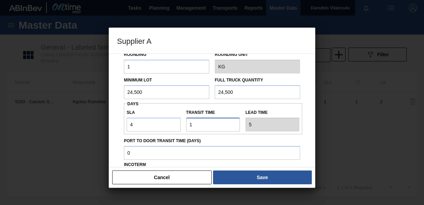
click at [199, 128] on input "Transit time" at bounding box center [213, 124] width 54 height 14
type input "NaN"
type input "2"
type input "6"
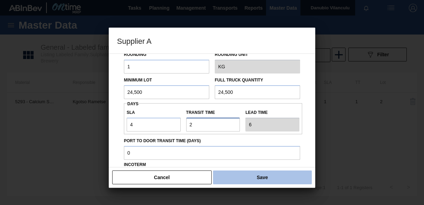
type input "2"
click at [255, 181] on button "Save" at bounding box center [262, 177] width 99 height 14
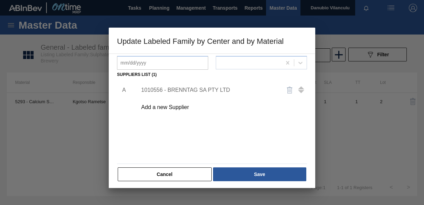
scroll to position [105, 0]
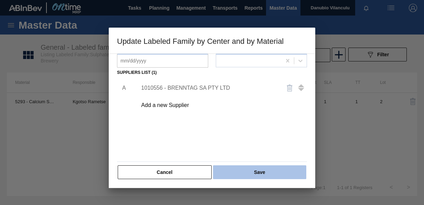
click at [249, 172] on button "Save" at bounding box center [259, 172] width 93 height 14
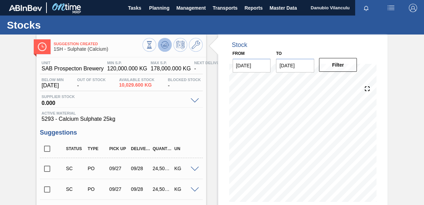
click at [163, 44] on icon at bounding box center [165, 45] width 8 height 8
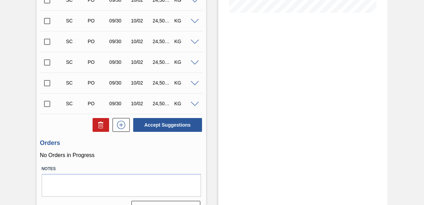
scroll to position [205, 0]
